Goal: Task Accomplishment & Management: Complete application form

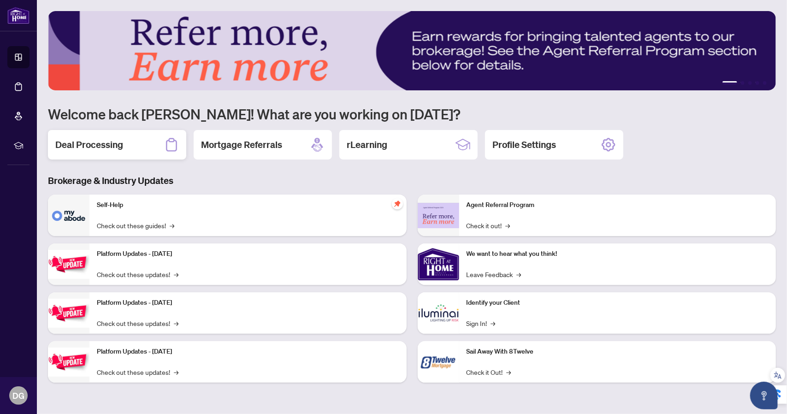
click at [113, 141] on h2 "Deal Processing" at bounding box center [89, 144] width 68 height 13
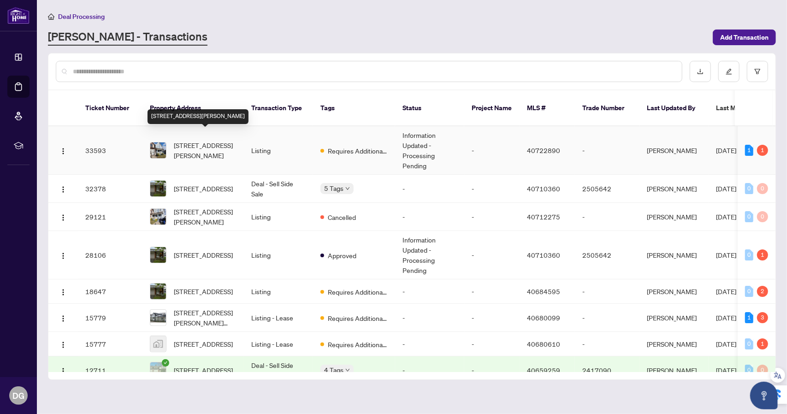
click at [191, 140] on span "[STREET_ADDRESS][PERSON_NAME]" at bounding box center [205, 150] width 63 height 20
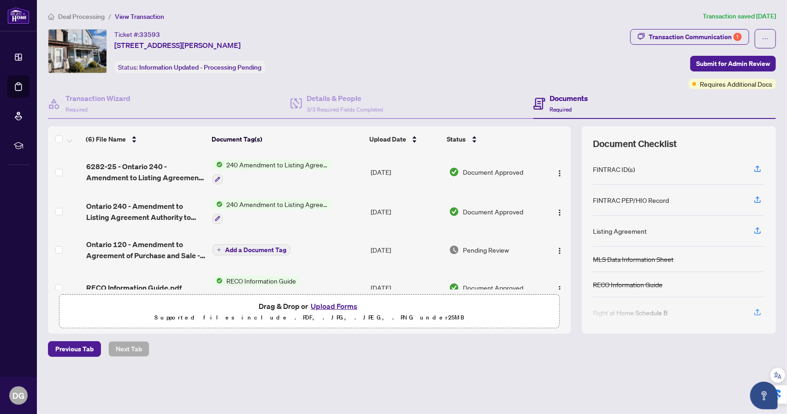
click at [330, 305] on button "Upload Forms" at bounding box center [334, 306] width 52 height 12
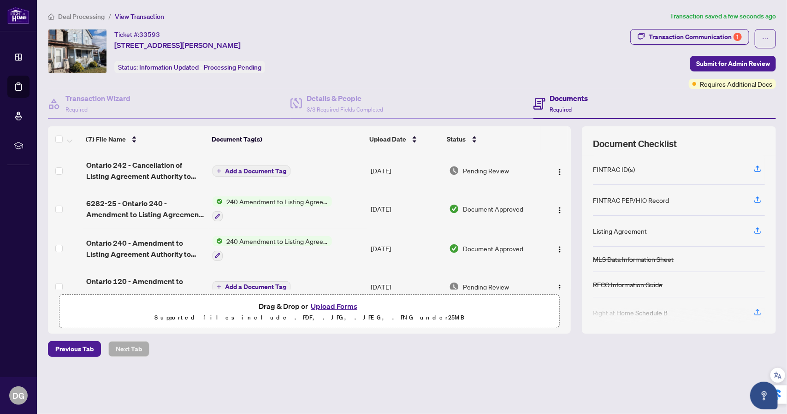
click at [237, 170] on span "Add a Document Tag" at bounding box center [255, 171] width 61 height 6
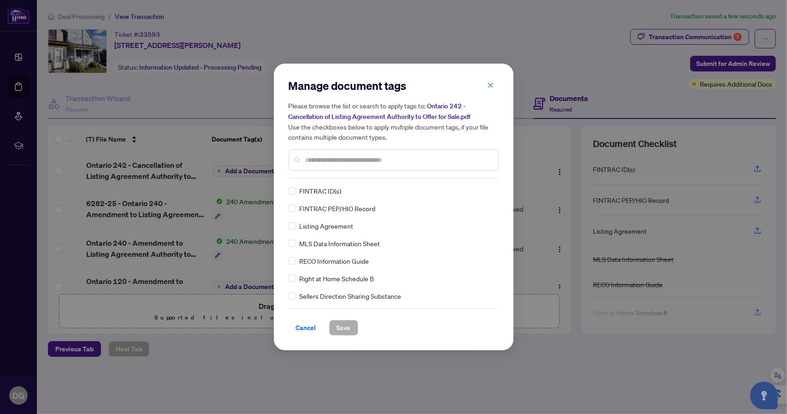
click at [315, 161] on input "text" at bounding box center [398, 160] width 185 height 10
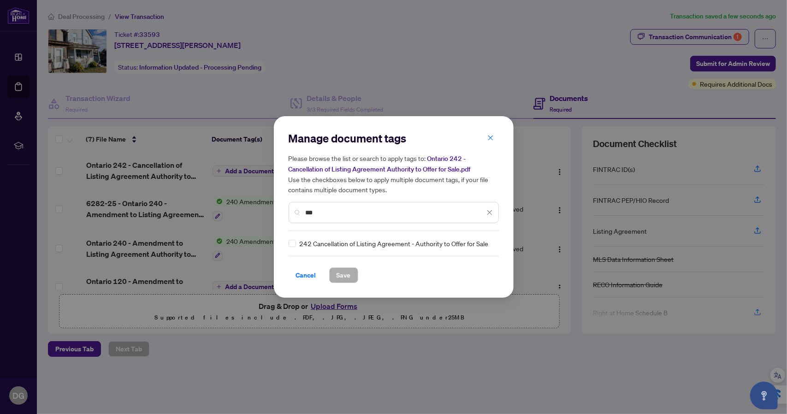
type input "***"
click at [407, 246] on span "242 Cancellation of Listing Agreement - Authority to Offer for Sale" at bounding box center [394, 243] width 189 height 10
click at [359, 241] on span "242 Cancellation of Listing Agreement - Authority to Offer for Sale" at bounding box center [394, 243] width 189 height 10
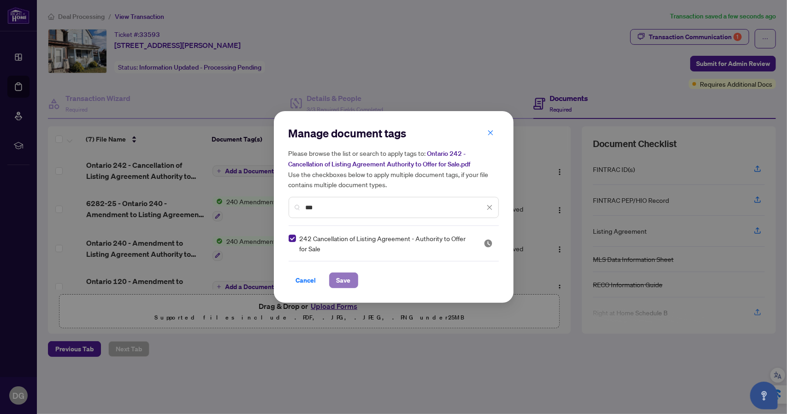
click at [338, 279] on span "Save" at bounding box center [343, 280] width 14 height 15
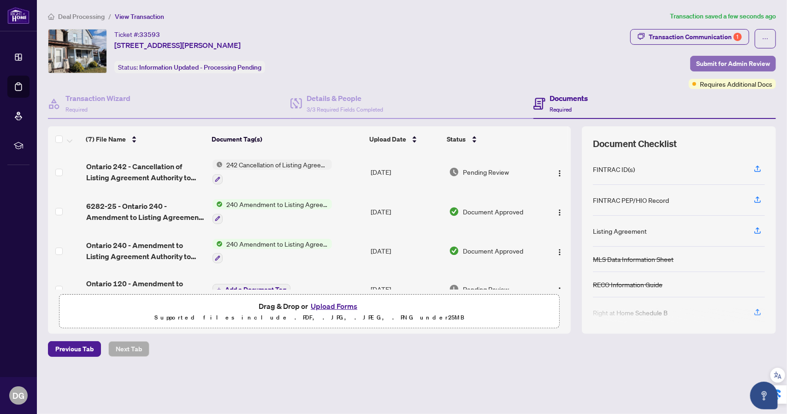
click at [724, 60] on span "Submit for Admin Review" at bounding box center [733, 63] width 74 height 15
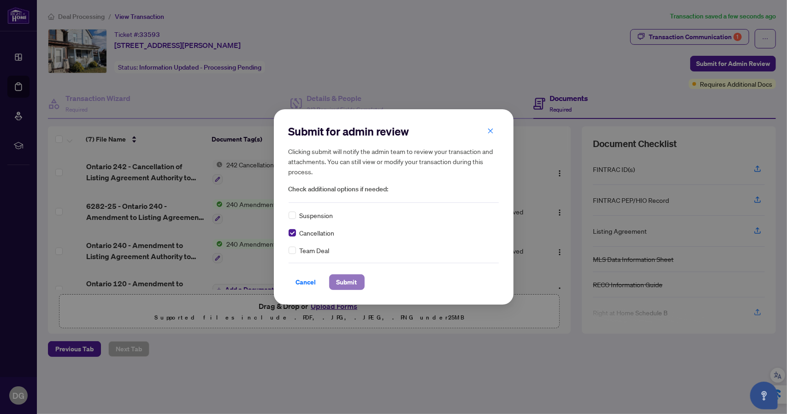
click at [342, 282] on span "Submit" at bounding box center [346, 282] width 21 height 15
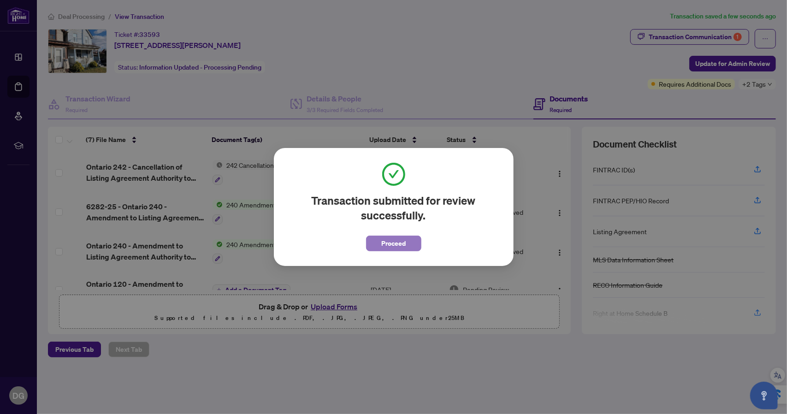
click at [388, 243] on span "Proceed" at bounding box center [393, 243] width 24 height 15
